Goal: Task Accomplishment & Management: Manage account settings

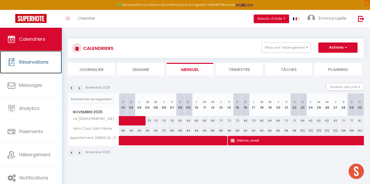
scroll to position [1098, 0]
click at [22, 67] on link "Réservations" at bounding box center [31, 62] width 62 height 23
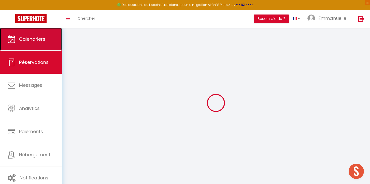
click at [28, 29] on link "Calendriers" at bounding box center [31, 39] width 62 height 23
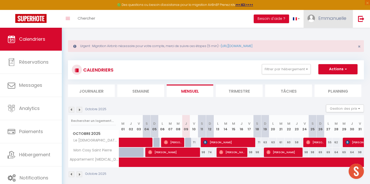
click at [322, 23] on link "Emmanuelle" at bounding box center [328, 19] width 49 height 18
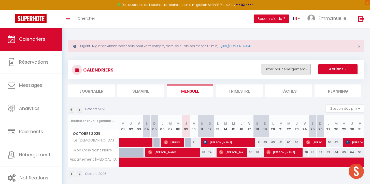
click at [284, 69] on button "Filtrer par hébergement" at bounding box center [286, 69] width 49 height 10
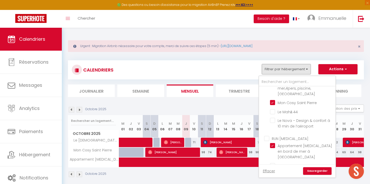
scroll to position [206, 0]
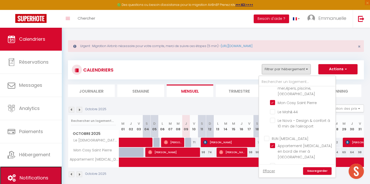
click at [20, 176] on span "Notifications" at bounding box center [34, 178] width 29 height 6
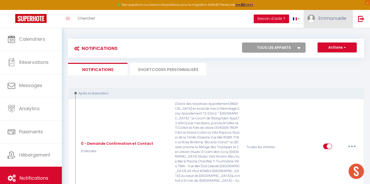
click at [334, 21] on span "Emmanuelle" at bounding box center [333, 18] width 28 height 6
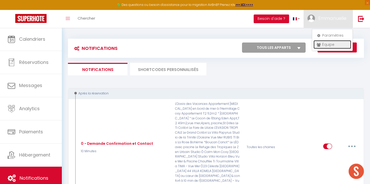
click at [336, 45] on link "Équipe" at bounding box center [333, 44] width 38 height 9
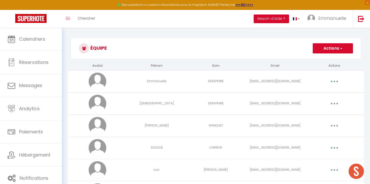
click at [335, 7] on div "🟢 Des questions ou besoin d'assistance pour la migration AirBnB? Prenez rdv >>>…" at bounding box center [185, 5] width 370 height 10
click at [334, 18] on span "Emmanuelle" at bounding box center [333, 18] width 28 height 6
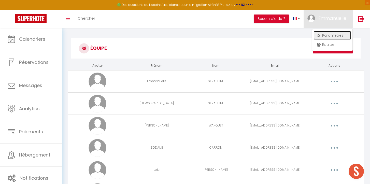
click at [322, 34] on link "Paramètres" at bounding box center [333, 35] width 38 height 9
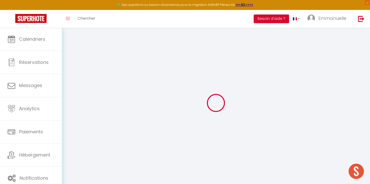
type input "kN4grcArlnirjMHjmWPhKpfQm"
type input "6RebqxlRAKz1kEujDQ6MW7h0S"
type input "[URL][DOMAIN_NAME]"
select select "fr"
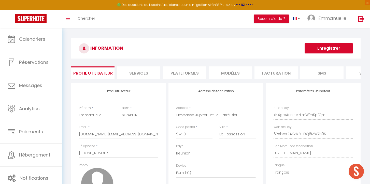
click at [193, 71] on li "Plateformes" at bounding box center [184, 72] width 43 height 12
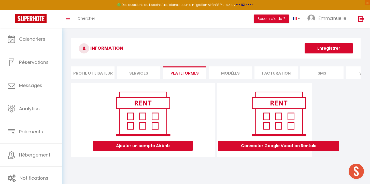
scroll to position [28, 0]
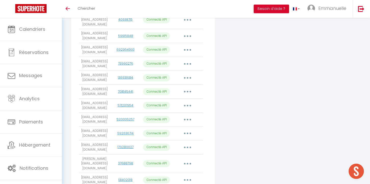
scroll to position [301, 0]
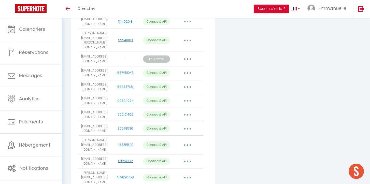
click at [191, 174] on button "button" at bounding box center [188, 178] width 14 height 8
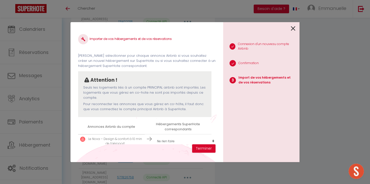
click at [176, 141] on div "Importer de vos hébergements et de vos réservations Veuillez sélectionner pour …" at bounding box center [147, 87] width 138 height 115
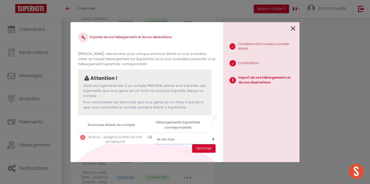
select select "73396"
click at [155, 135] on select "Créer un nouvel hébergement Ne rien faire L'EVASION TROPICALE RUBIS T1 Bis Le T…" at bounding box center [186, 140] width 63 height 10
click at [209, 150] on button "Terminer" at bounding box center [203, 148] width 23 height 9
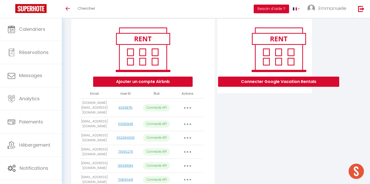
scroll to position [0, 0]
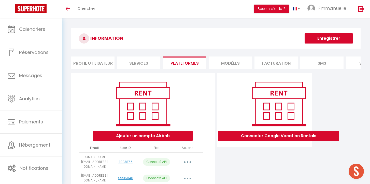
click at [324, 37] on button "Enregistrer" at bounding box center [329, 38] width 48 height 10
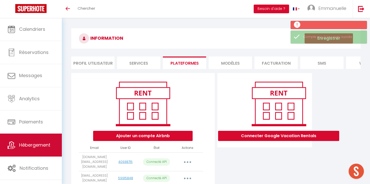
click at [37, 149] on link "Hébergement" at bounding box center [31, 145] width 62 height 23
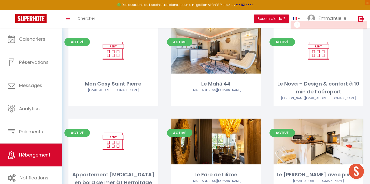
scroll to position [526, 0]
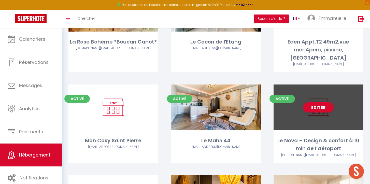
click at [319, 97] on div "Editer" at bounding box center [319, 108] width 90 height 46
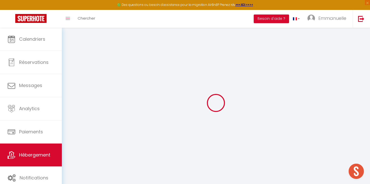
select select "+ 20 %"
select select "+ 29 %"
select select
checkbox input "false"
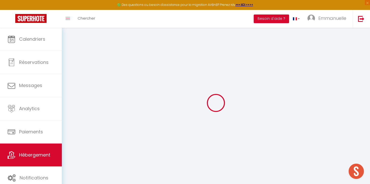
checkbox input "false"
select select
select select "well_reviewed_guests"
select select "EUR"
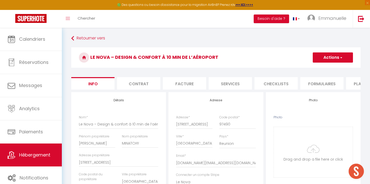
drag, startPoint x: 351, startPoint y: 84, endPoint x: 345, endPoint y: 85, distance: 5.9
click at [351, 84] on li "Plateformes" at bounding box center [367, 83] width 43 height 12
select select
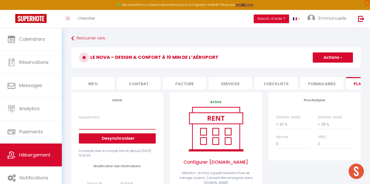
click at [110, 125] on select "Le Nova – Design & confort à 10 min de l’aéroport - fsoriane@gmail.com" at bounding box center [117, 125] width 77 height 10
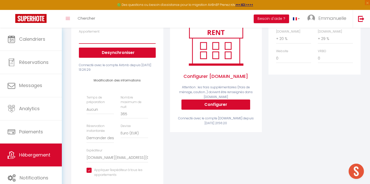
scroll to position [108, 0]
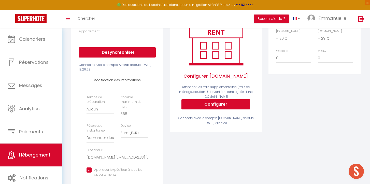
click at [130, 111] on input "365" at bounding box center [135, 113] width 28 height 9
drag, startPoint x: 132, startPoint y: 111, endPoint x: 104, endPoint y: 106, distance: 28.2
click at [104, 105] on div "Temps de préparation Aucun 1 nuit avant et après chaque réservation 2 nuits ava…" at bounding box center [117, 138] width 68 height 87
type input "1"
select select
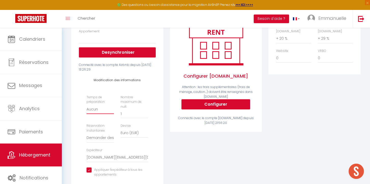
click at [95, 110] on select "Aucun 1 nuit avant et après chaque réservation 2 nuits avant et après chaque ré…" at bounding box center [101, 109] width 28 height 10
click at [87, 104] on select "Aucun 1 nuit avant et après chaque réservation 2 nuits avant et après chaque ré…" at bounding box center [101, 109] width 28 height 10
click at [133, 110] on input "1" at bounding box center [135, 113] width 28 height 9
type input "2"
select select
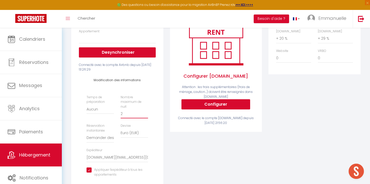
type input "2"
click at [147, 109] on input "2" at bounding box center [135, 113] width 28 height 9
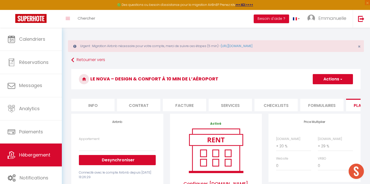
click at [325, 81] on button "Actions" at bounding box center [333, 79] width 40 height 10
click at [322, 90] on link "Enregistrer" at bounding box center [333, 90] width 40 height 7
select select
select select "well_reviewed_guests"
select select "EUR"
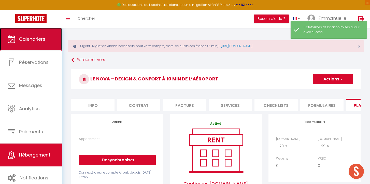
click at [28, 38] on span "Calendriers" at bounding box center [32, 39] width 26 height 6
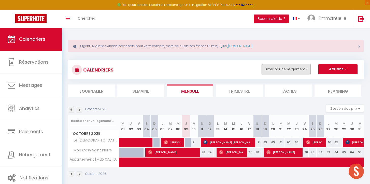
click at [296, 69] on button "Filtrer par hébergement" at bounding box center [286, 69] width 49 height 10
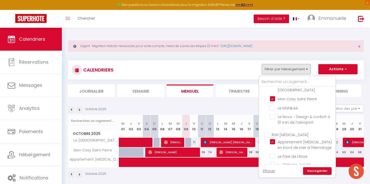
scroll to position [205, 0]
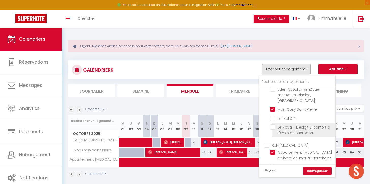
click at [274, 125] on input "Le Nova – Design & confort à 10 min de l’aéroport" at bounding box center [302, 127] width 64 height 5
checkbox input "true"
checkbox input "false"
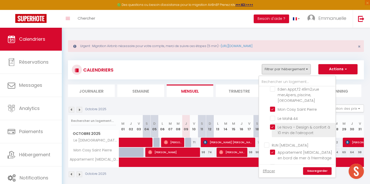
checkbox input "false"
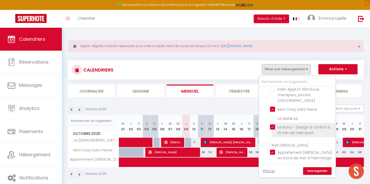
checkbox input "false"
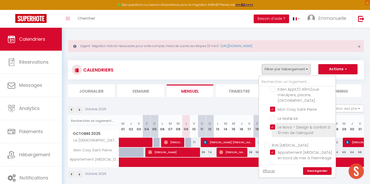
checkbox input "false"
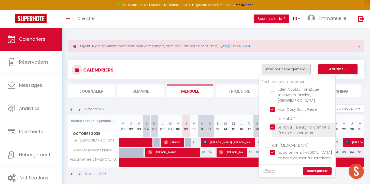
checkbox input "false"
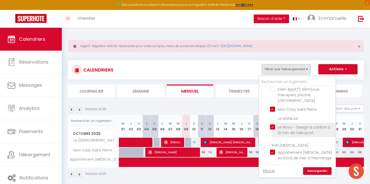
checkbox input "false"
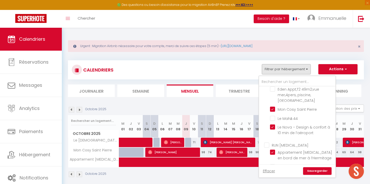
click at [331, 171] on link "Sauvegarder" at bounding box center [317, 171] width 29 height 8
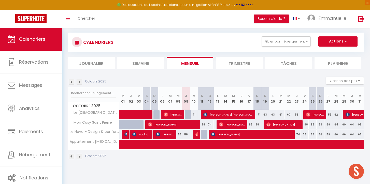
scroll to position [26, 0]
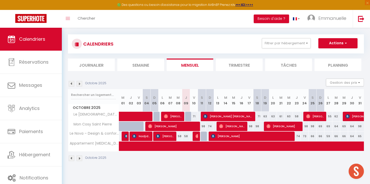
click at [205, 138] on div at bounding box center [205, 137] width 8 height 10
type input "58"
type input "Sam 11 Octobre 2025"
type input "Dim 12 Octobre 2025"
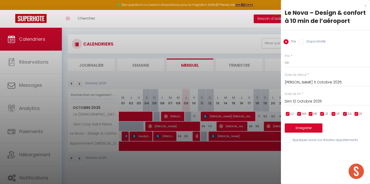
click at [366, 7] on div "x" at bounding box center [323, 6] width 85 height 6
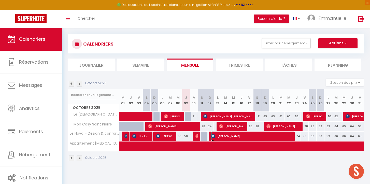
click at [238, 136] on span "Rita BENTAHILA" at bounding box center [252, 136] width 82 height 10
select select "OK"
select select "KO"
select select "1"
select select "0"
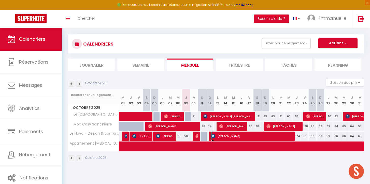
select select "1"
select select
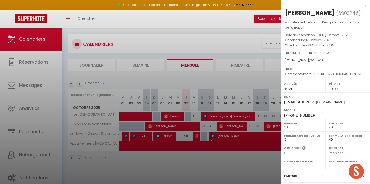
select select "12182"
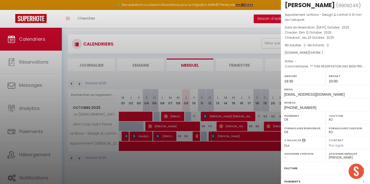
scroll to position [58, 0]
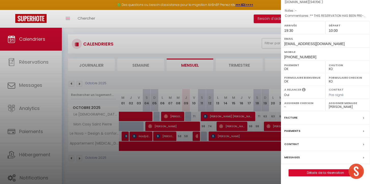
click at [205, 175] on div at bounding box center [185, 92] width 370 height 184
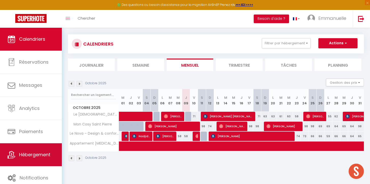
scroll to position [27, 0]
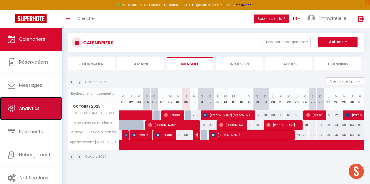
click at [35, 103] on link "Analytics" at bounding box center [31, 108] width 62 height 23
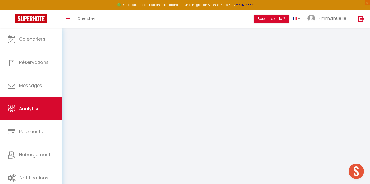
select select "2025"
select select "10"
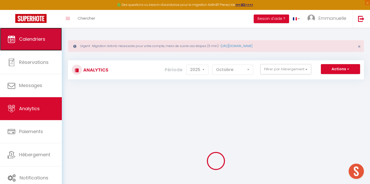
click at [12, 34] on link "Calendriers" at bounding box center [31, 39] width 62 height 23
